Goal: Ask a question: Seek information or help from site administrators or community

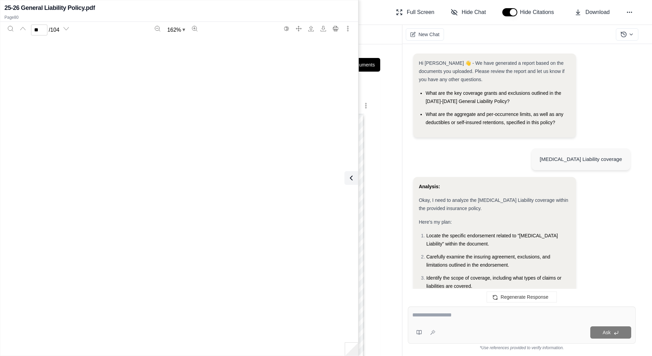
scroll to position [34598, 0]
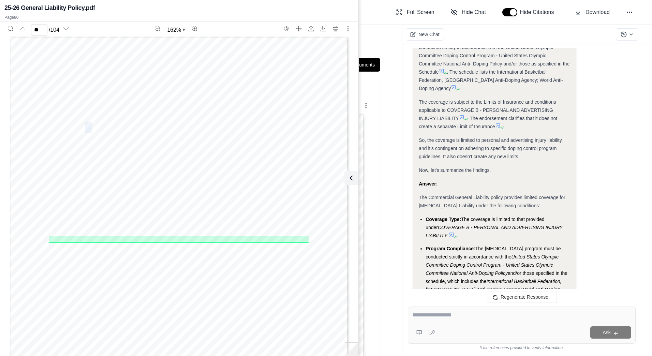
click at [90, 128] on span "[MEDICAL_DATA] LIABILITY" at bounding box center [139, 127] width 131 height 10
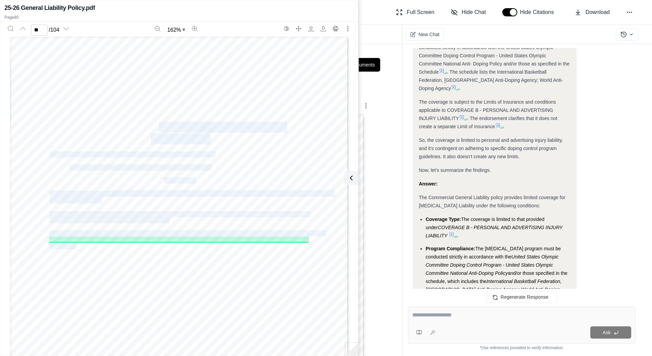
drag, startPoint x: 90, startPoint y: 128, endPoint x: 158, endPoint y: 127, distance: 67.8
click at [158, 127] on div "00 SGL0037 00 10 16 Includes copyrighted material of Insurance Services Office,…" at bounding box center [179, 255] width 338 height 438
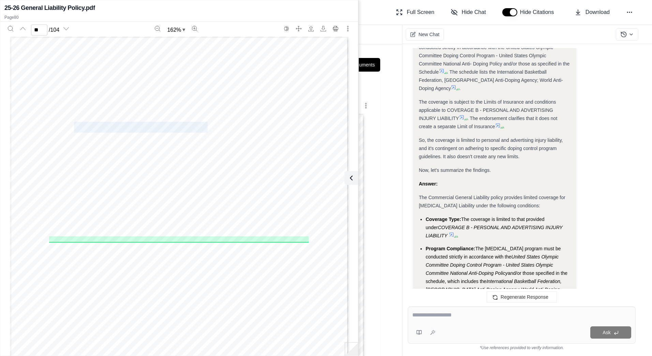
drag, startPoint x: 72, startPoint y: 127, endPoint x: 198, endPoint y: 124, distance: 125.8
click at [198, 124] on div "00 SGL0037 00 10 16 Includes copyrighted material of Insurance Services Office,…" at bounding box center [179, 255] width 338 height 438
copy span "[MEDICAL_DATA] LIABILITY"
click at [472, 316] on textarea at bounding box center [521, 315] width 219 height 8
paste textarea "**********"
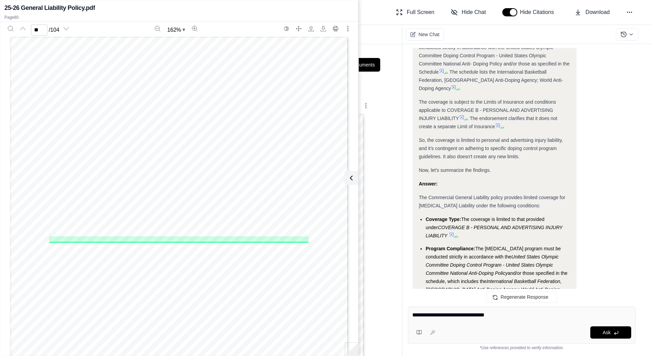
type textarea "**********"
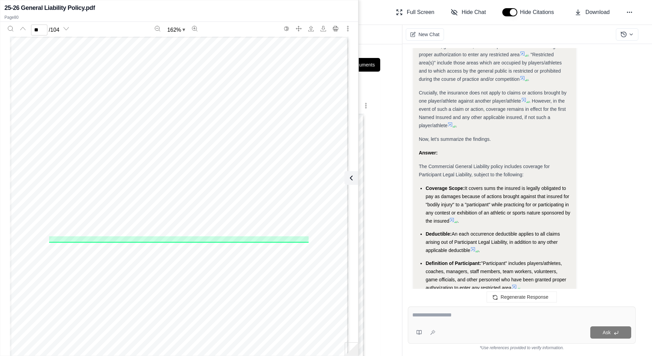
scroll to position [1117, 0]
click at [474, 248] on icon at bounding box center [472, 250] width 5 height 5
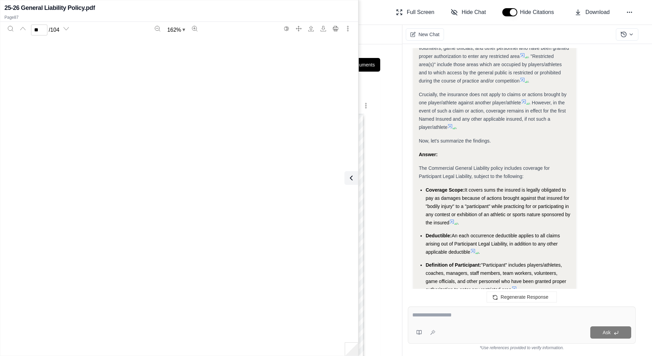
type input "**"
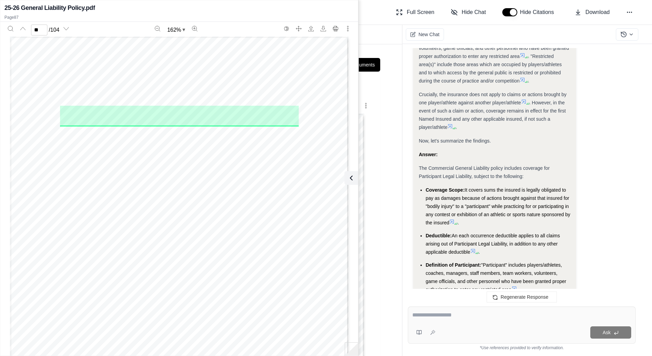
click at [168, 187] on div "00 SGL0109 00 10 16 Includes copyrighted material of Insurance Services Office,…" at bounding box center [179, 255] width 338 height 438
drag, startPoint x: 59, startPoint y: 111, endPoint x: 211, endPoint y: 109, distance: 152.0
click at [211, 109] on span "PARTICIPANT LEGAL LIABILITY" at bounding box center [136, 111] width 153 height 10
drag, startPoint x: 211, startPoint y: 109, endPoint x: 205, endPoint y: 109, distance: 5.1
copy span "PARTICIPANT LEGAL LIABILITY"
